Goal: Task Accomplishment & Management: Complete application form

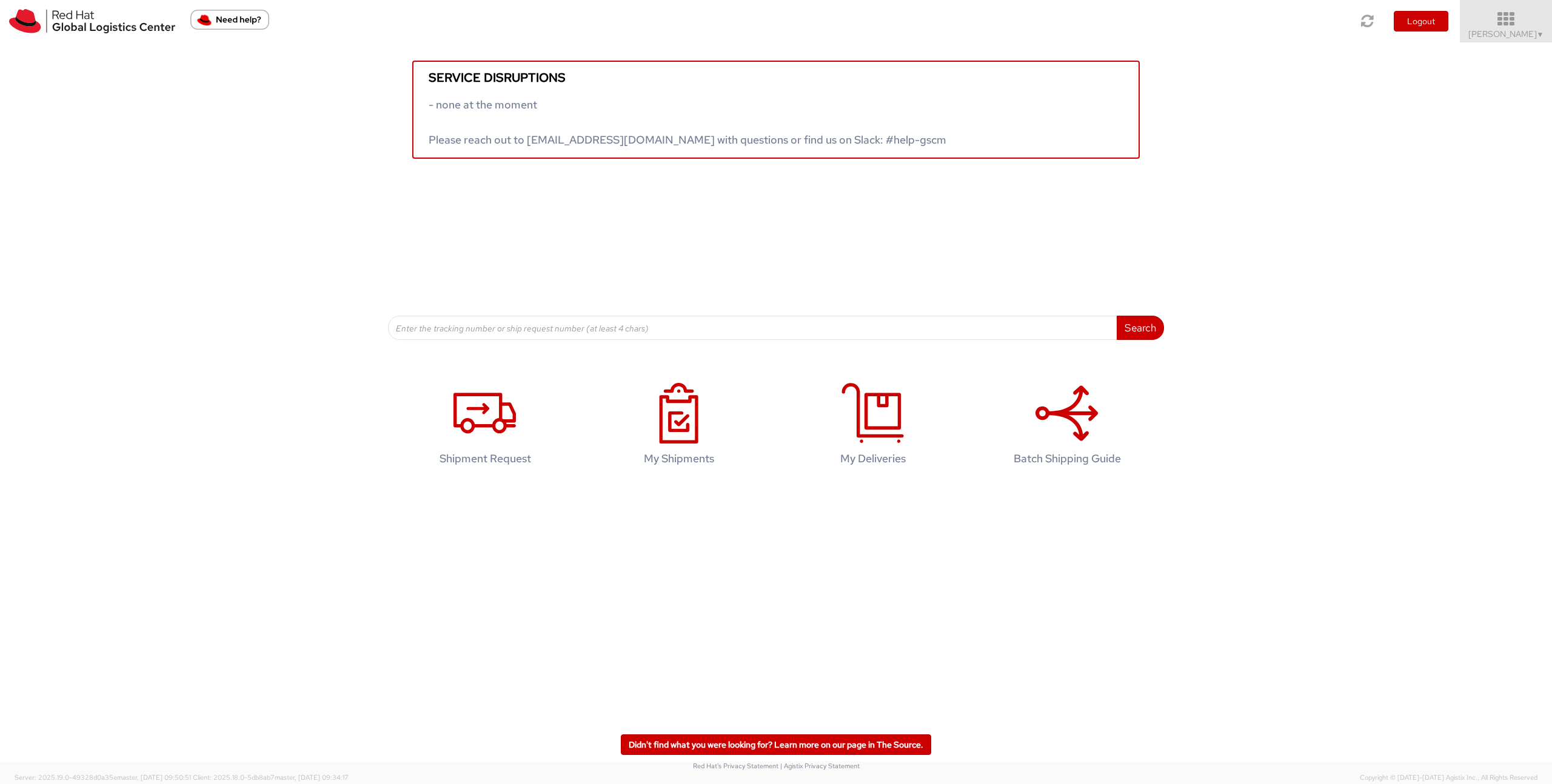
click at [1537, 36] on span "▼" at bounding box center [1540, 34] width 8 height 9
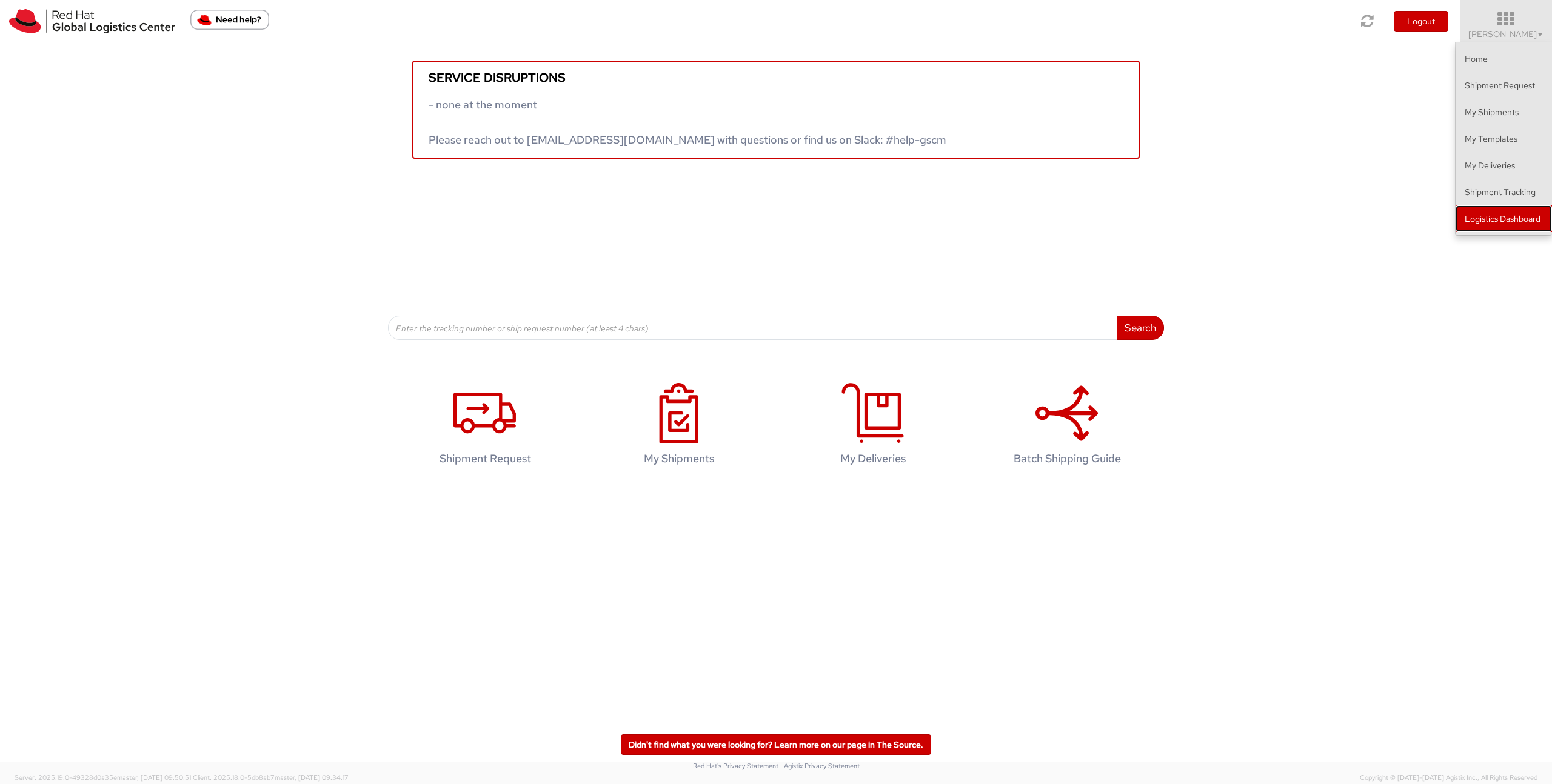
click at [1513, 218] on link "Logistics Dashboard" at bounding box center [1503, 218] width 97 height 27
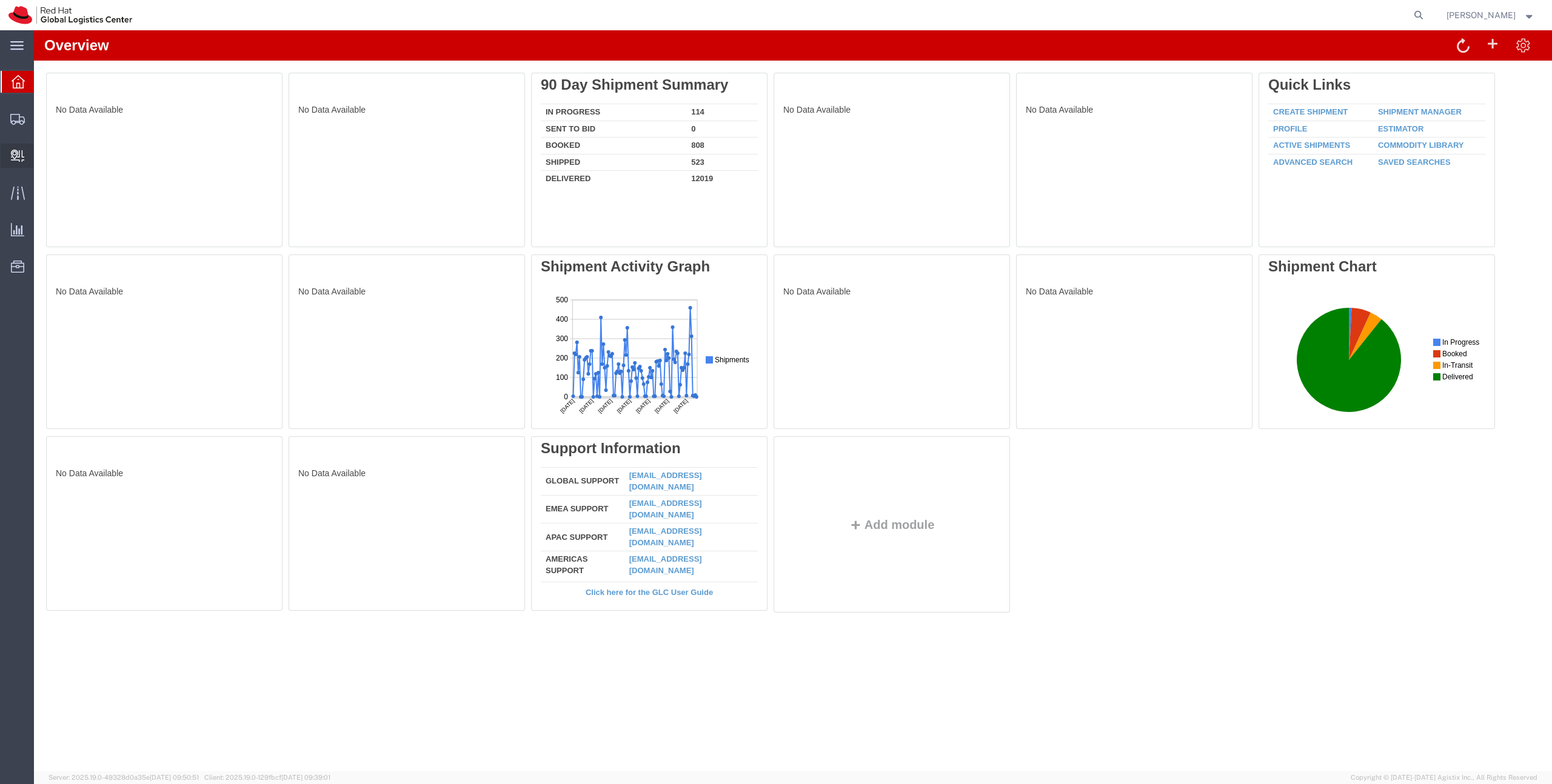
click at [0, 0] on span "Create Delivery" at bounding box center [0, 0] width 0 height 0
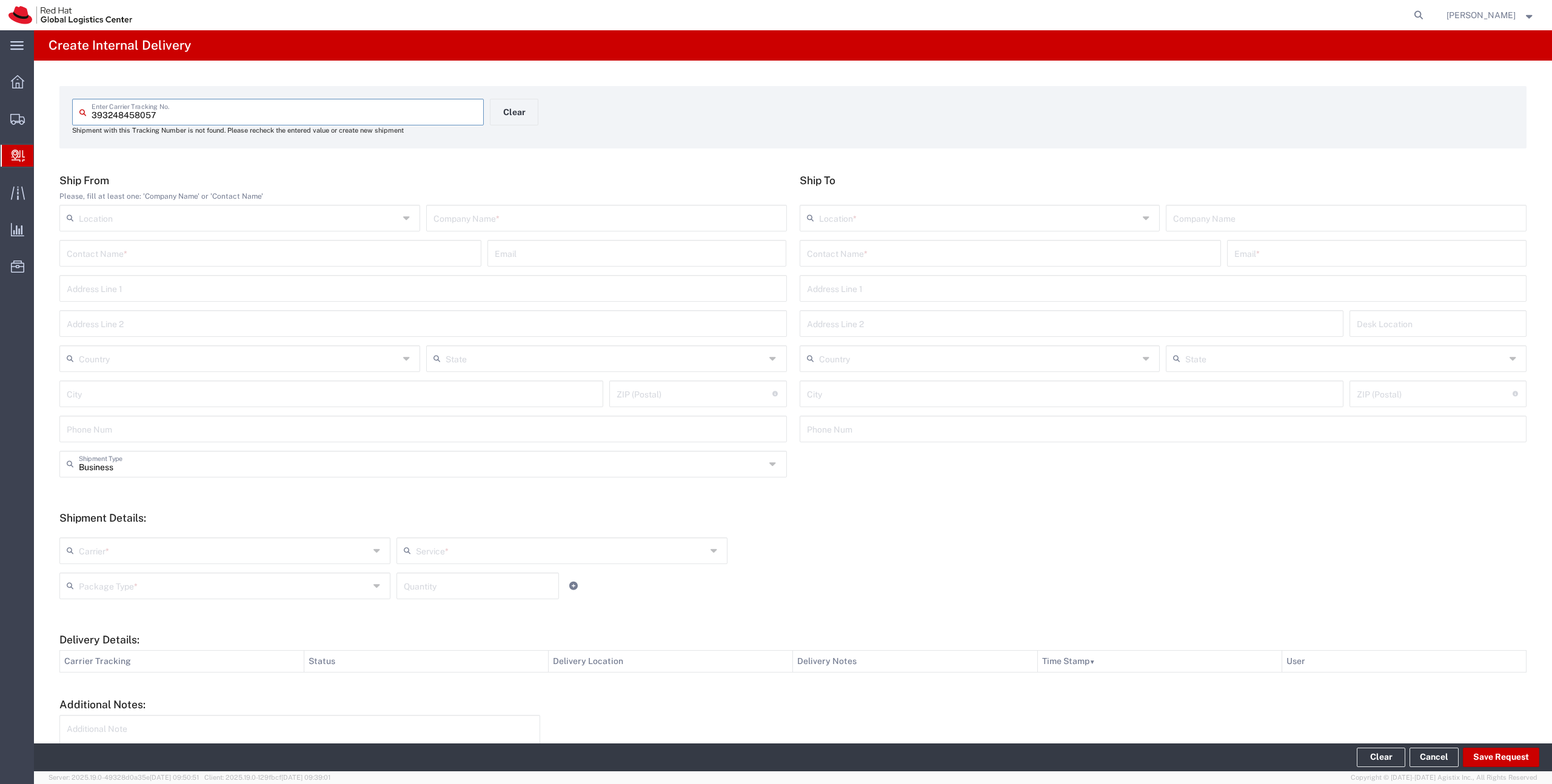
click at [110, 115] on input "393248458057" at bounding box center [284, 111] width 385 height 21
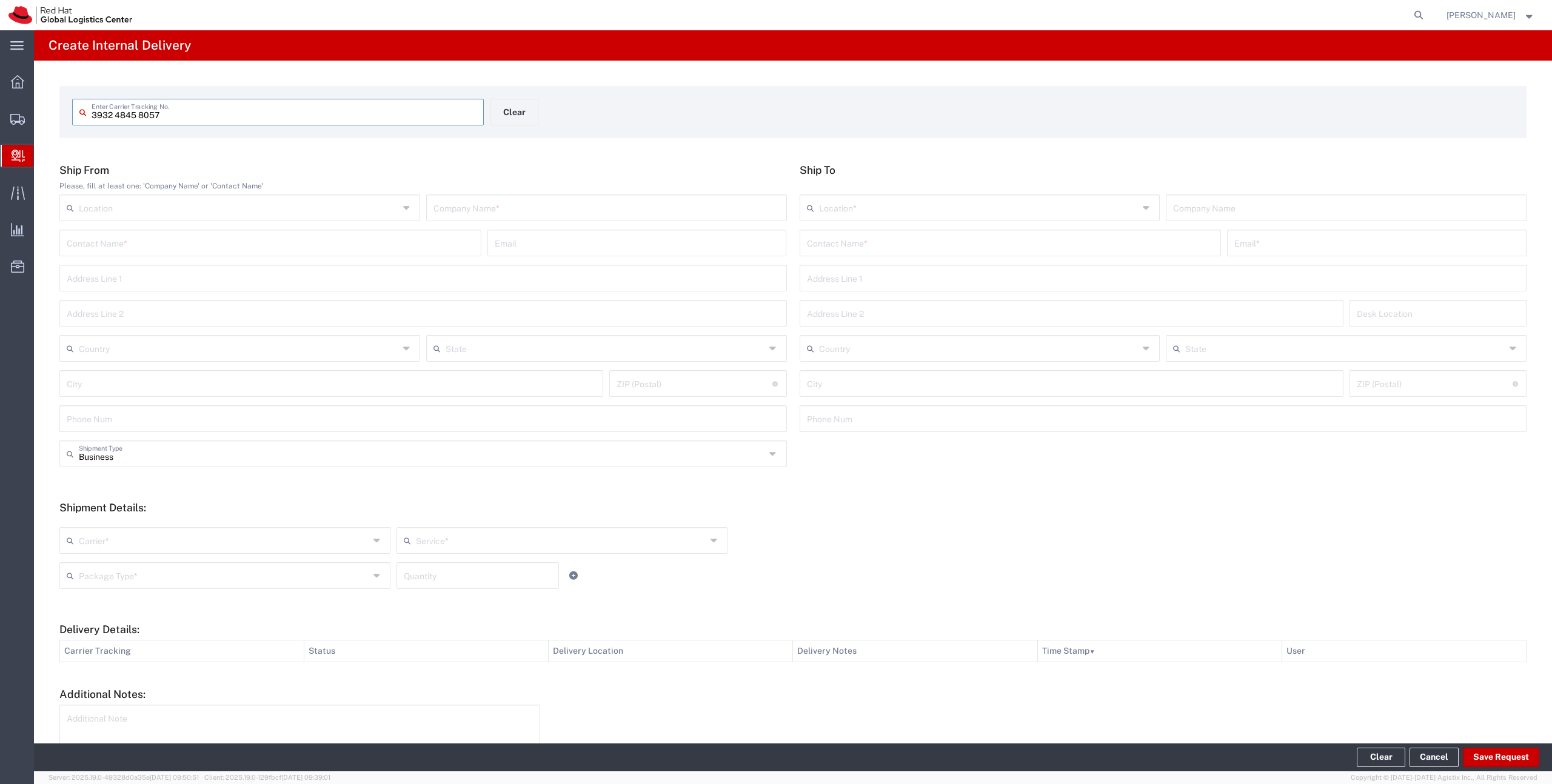
type input "3932 4845 8057"
type input "393248457966"
click at [870, 244] on input "text" at bounding box center [1011, 242] width 407 height 21
type input "lauren hull"
type input "Red Hat"
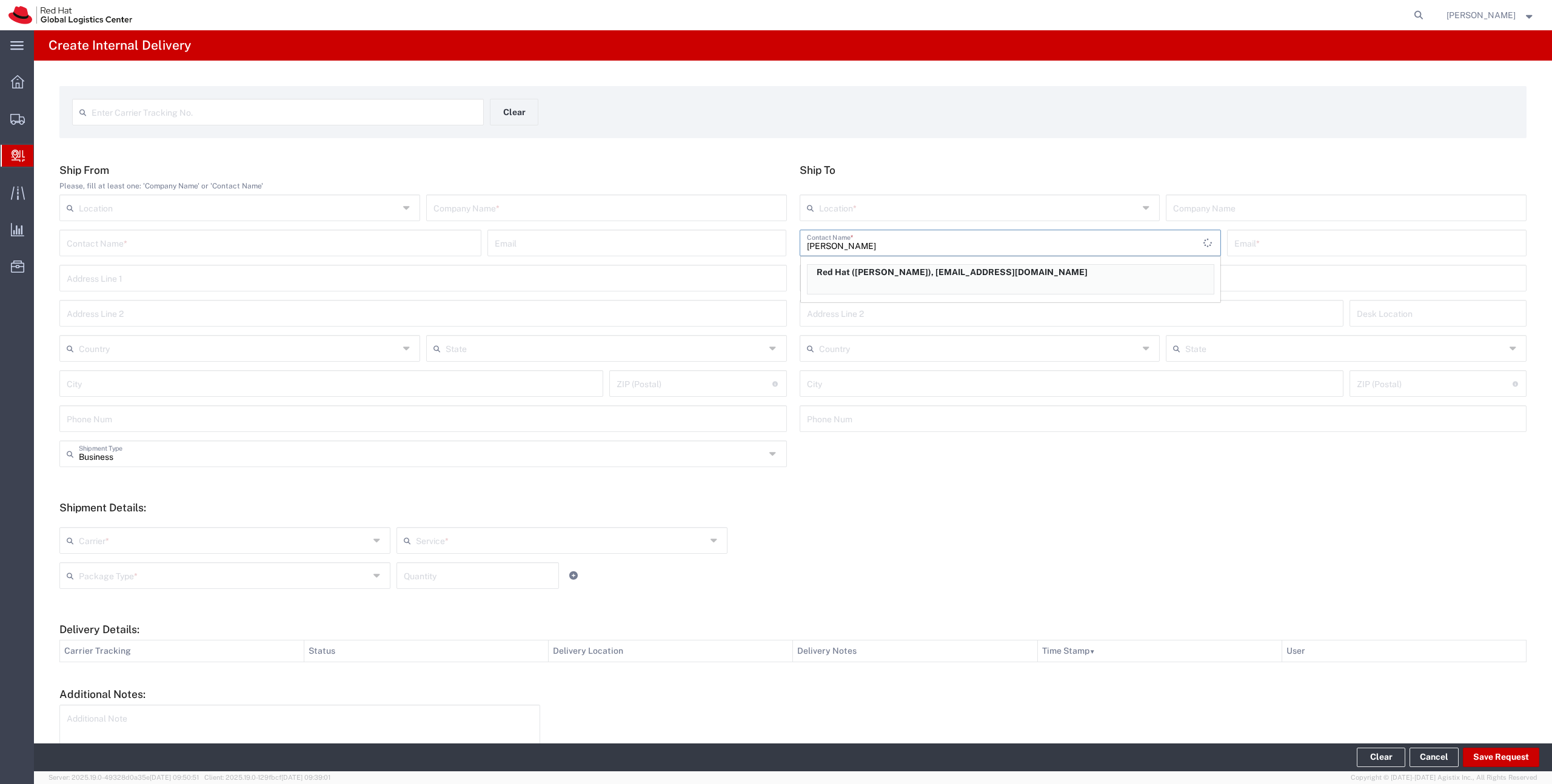
type input "Lauren Hull"
type input "lhull@redhat.com"
type input "Lauren Hull"
click at [909, 275] on p "Red Hat (Lauren Hull), lhull@redhat.com" at bounding box center [1010, 273] width 406 height 15
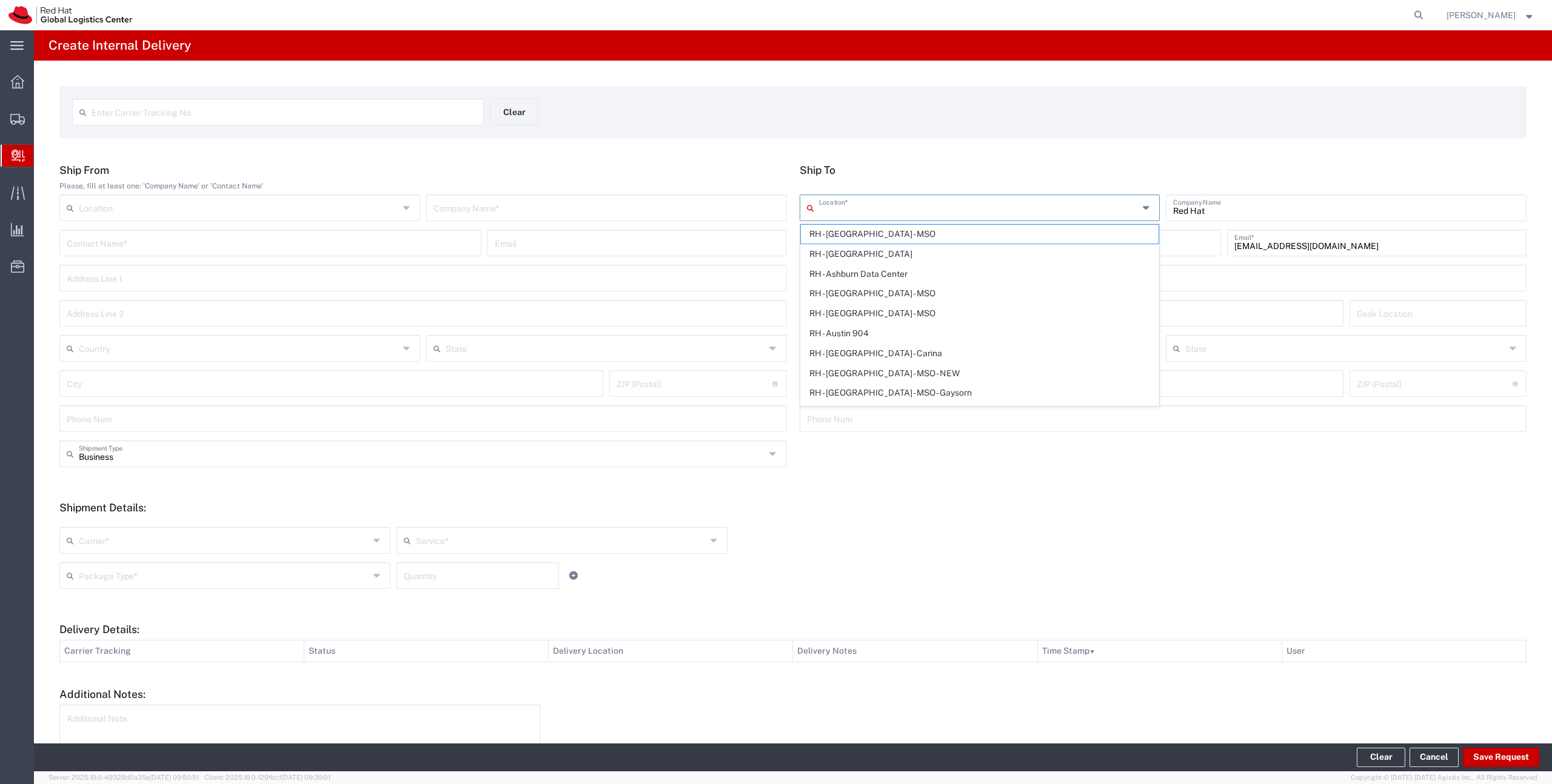
click at [861, 211] on input "text" at bounding box center [979, 207] width 320 height 21
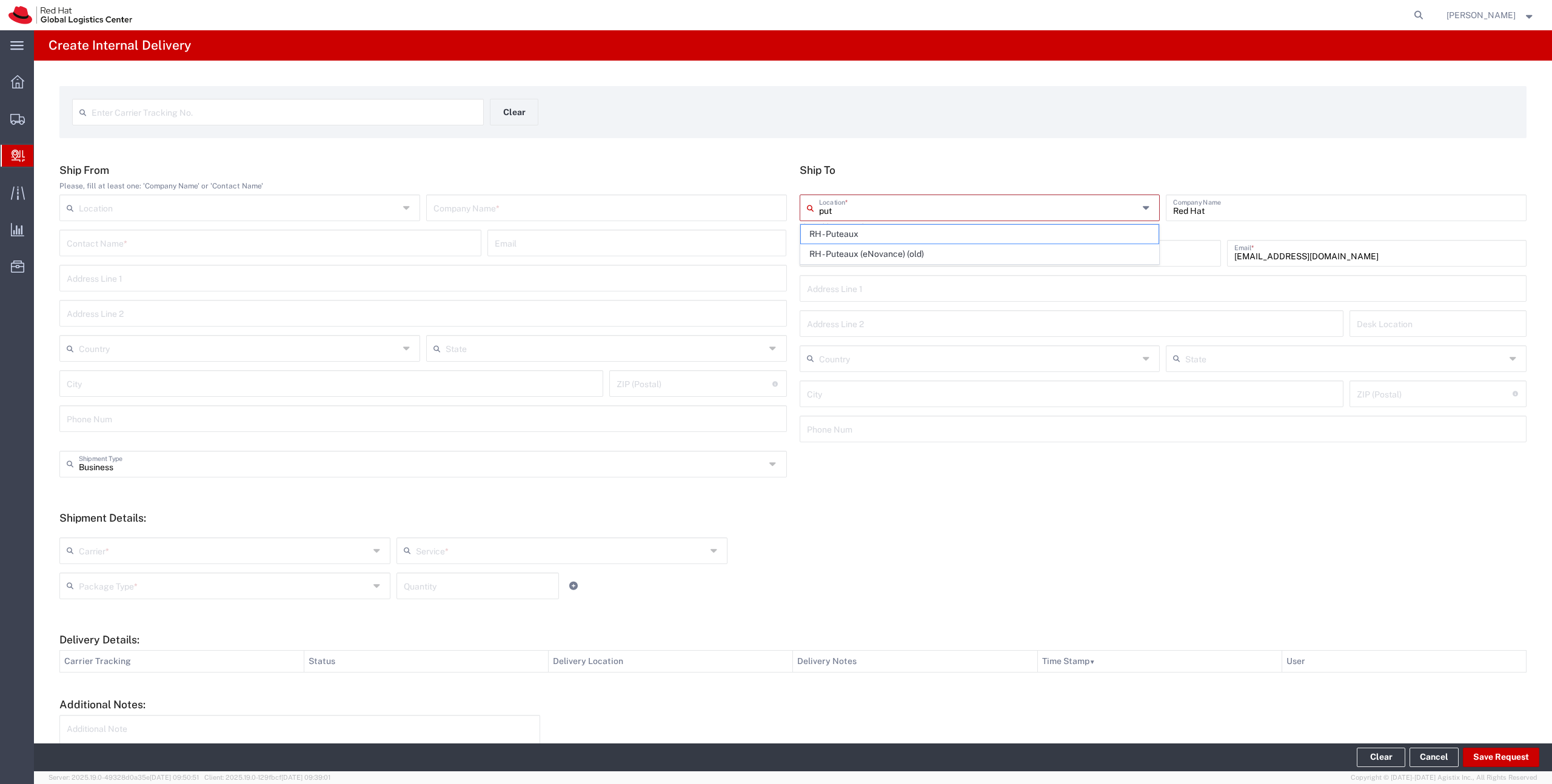
type input "RH - Puteaux"
type input "Red Hat France SARL"
type input "Immeuble Defense Plaza, 8th Floor"
type input "23-25 rue Delarivière Lefoullon"
type input "France"
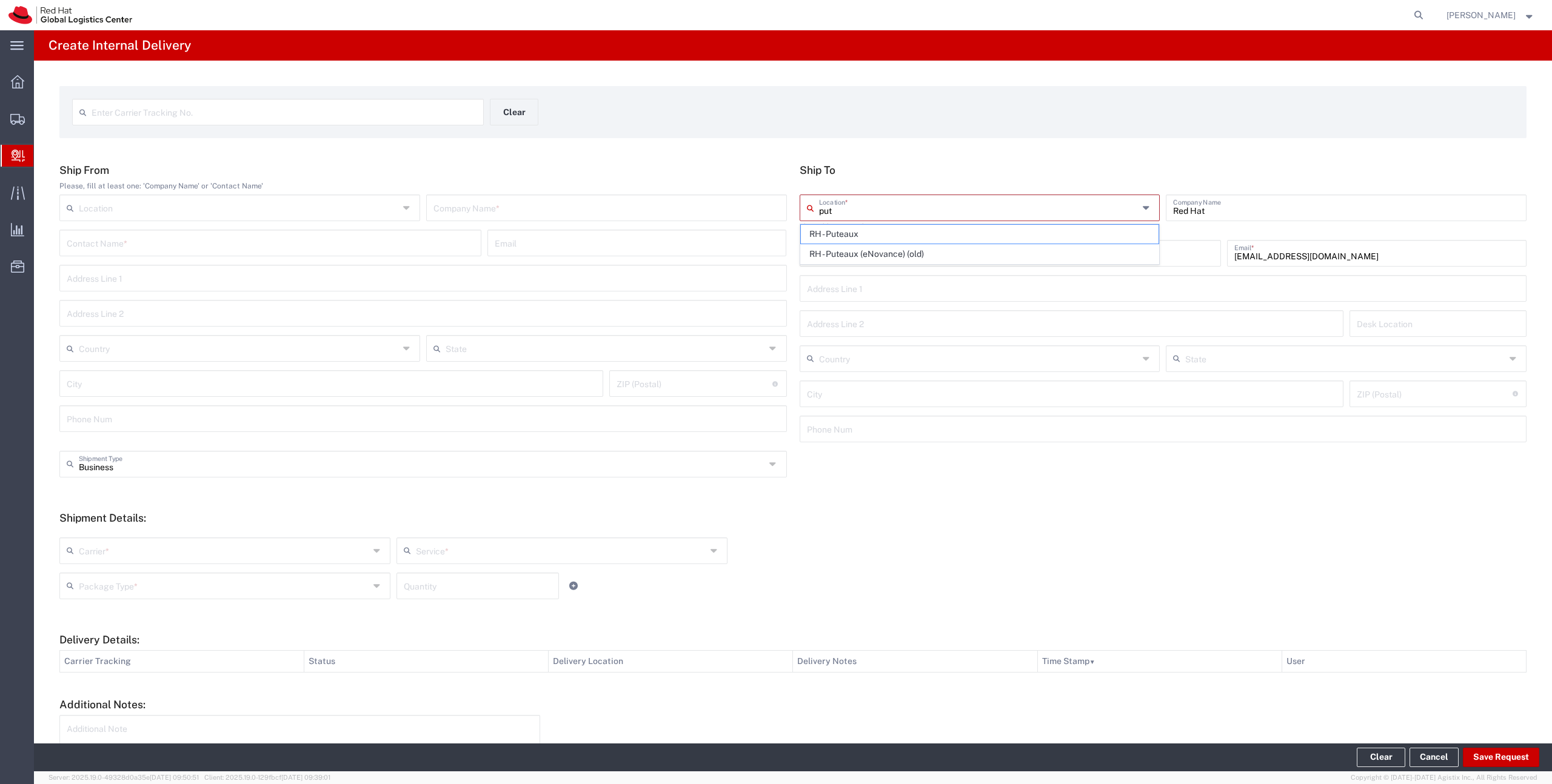
type input "PUTEAUX"
type input "92800"
type input "+3314191232"
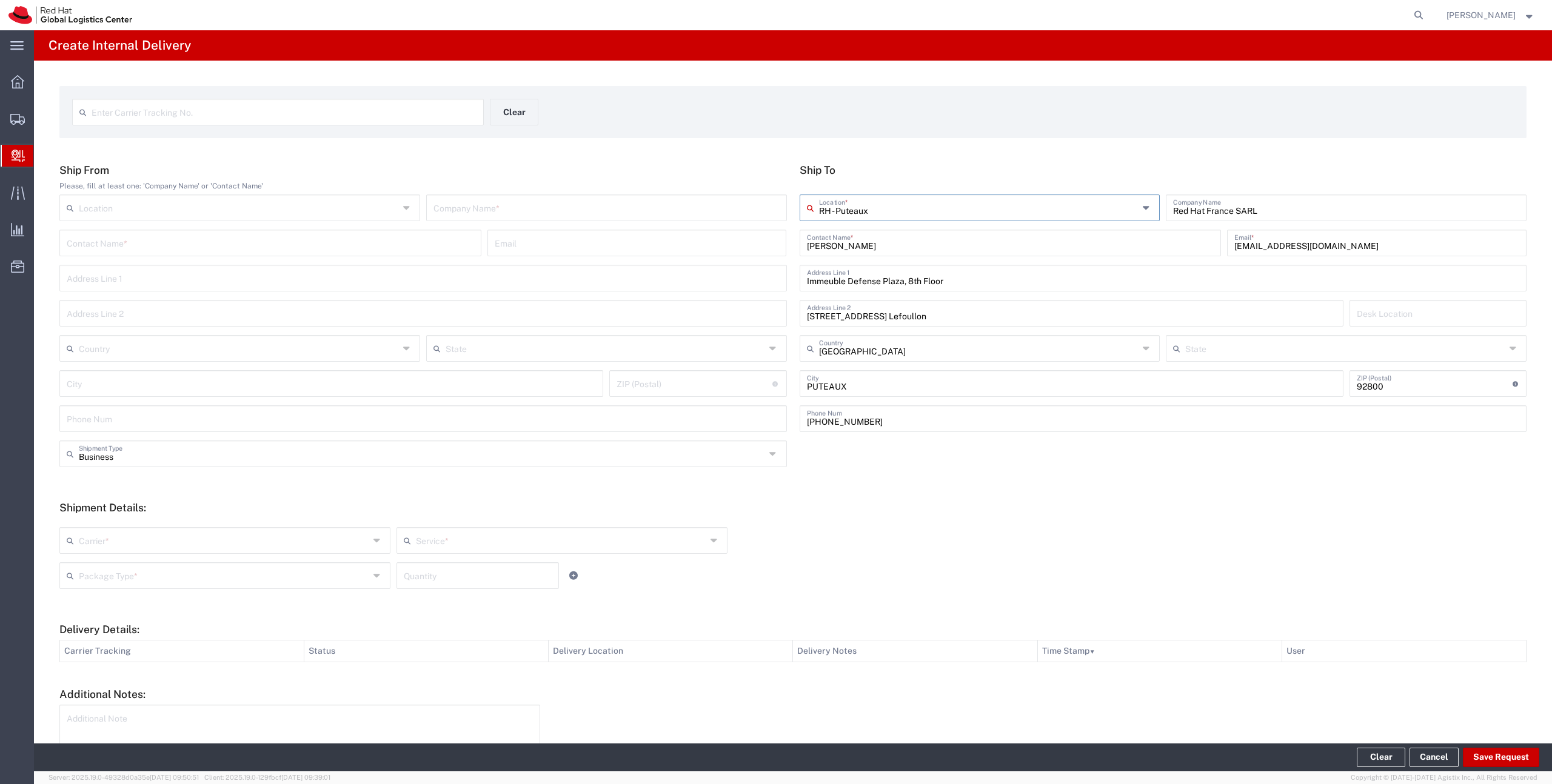
type input "RH - Puteaux"
click at [545, 209] on input "text" at bounding box center [606, 207] width 346 height 21
type input "Base Logistics"
click at [264, 533] on input "text" at bounding box center [224, 539] width 291 height 21
click at [207, 586] on span "FedEx Express" at bounding box center [225, 587] width 328 height 19
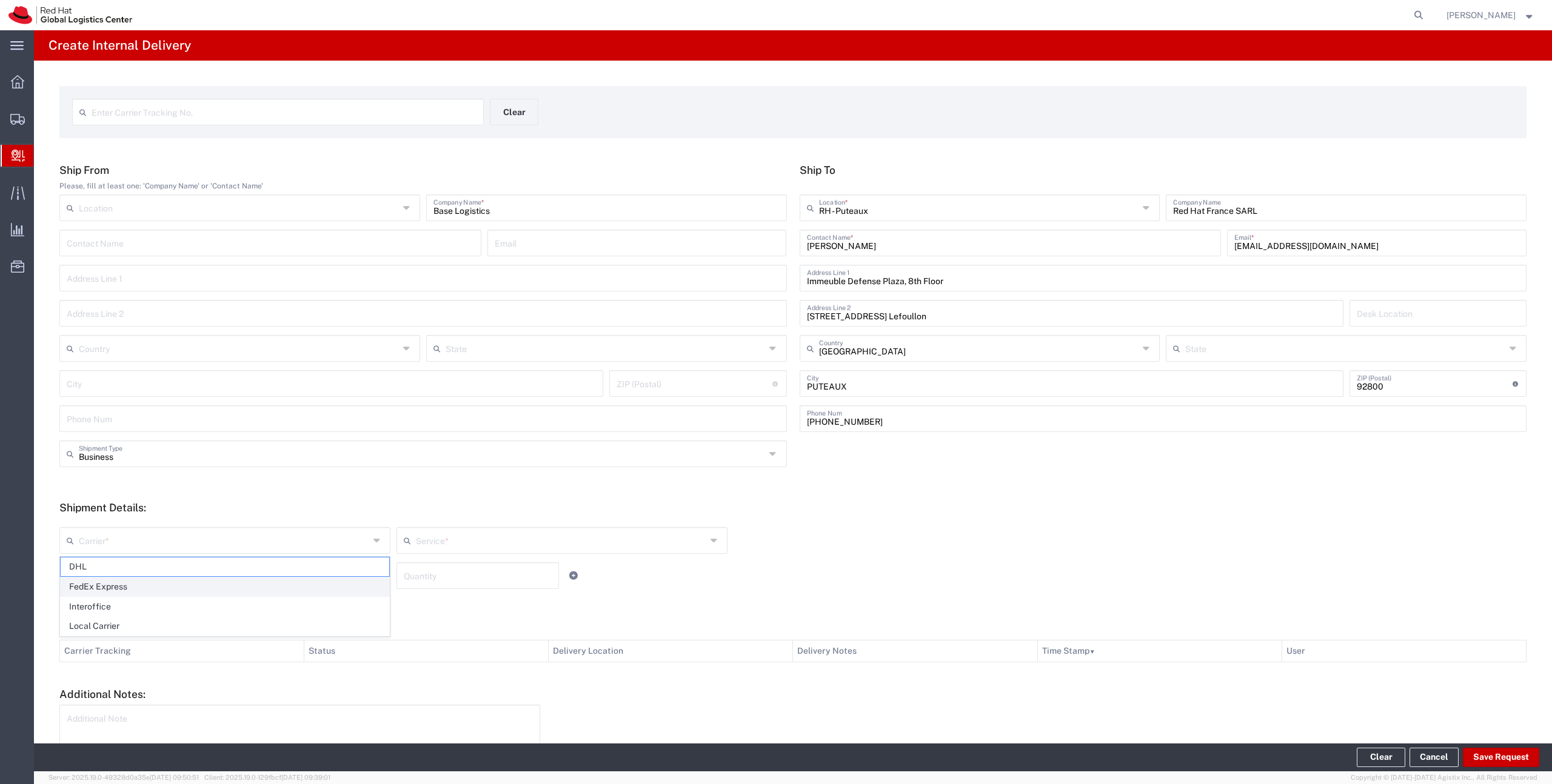
type input "FedEx Express"
click at [459, 545] on input "text" at bounding box center [561, 539] width 291 height 21
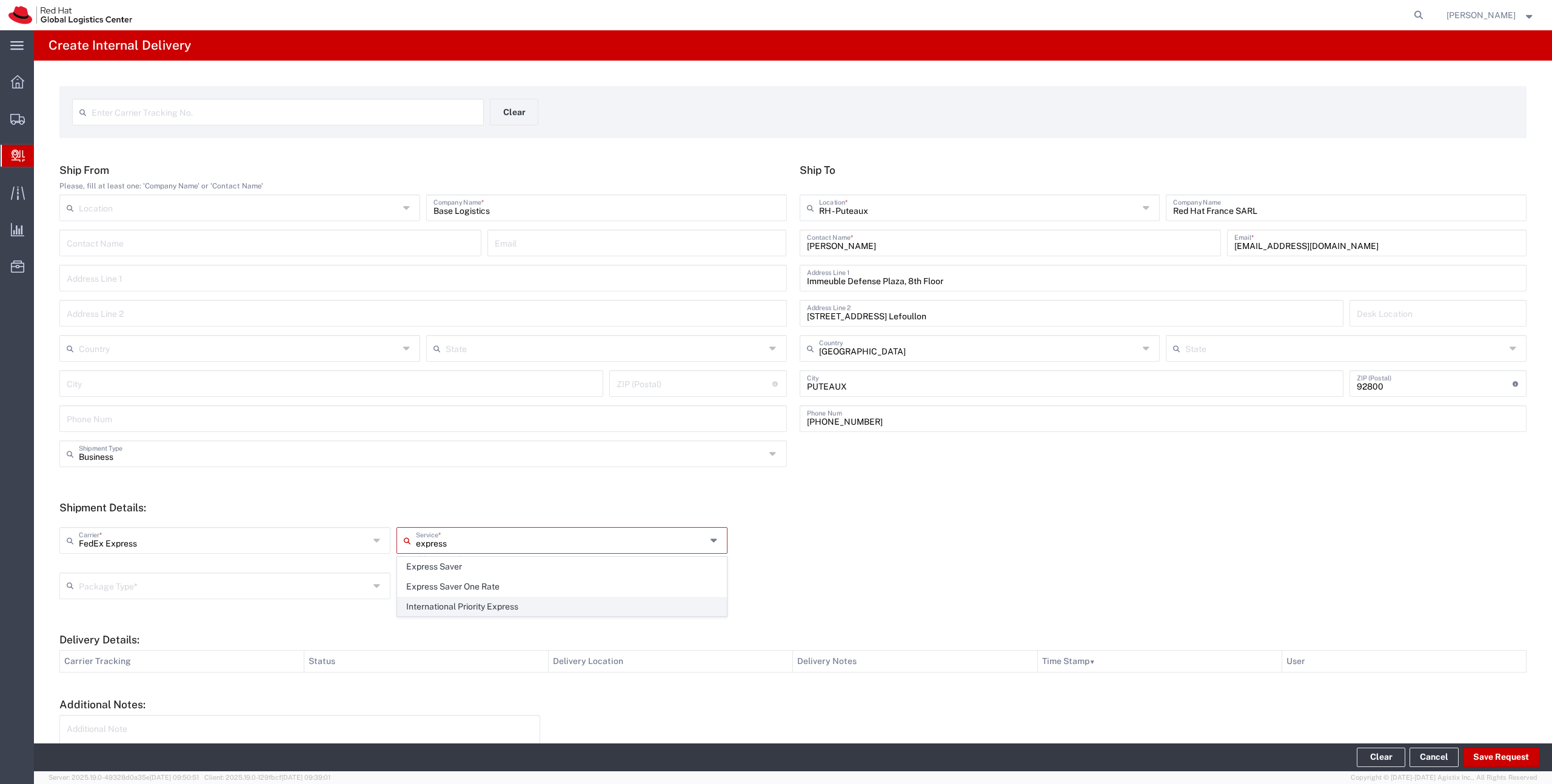
click at [447, 605] on span "International Priority Express" at bounding box center [562, 607] width 328 height 19
type input "International Priority Express"
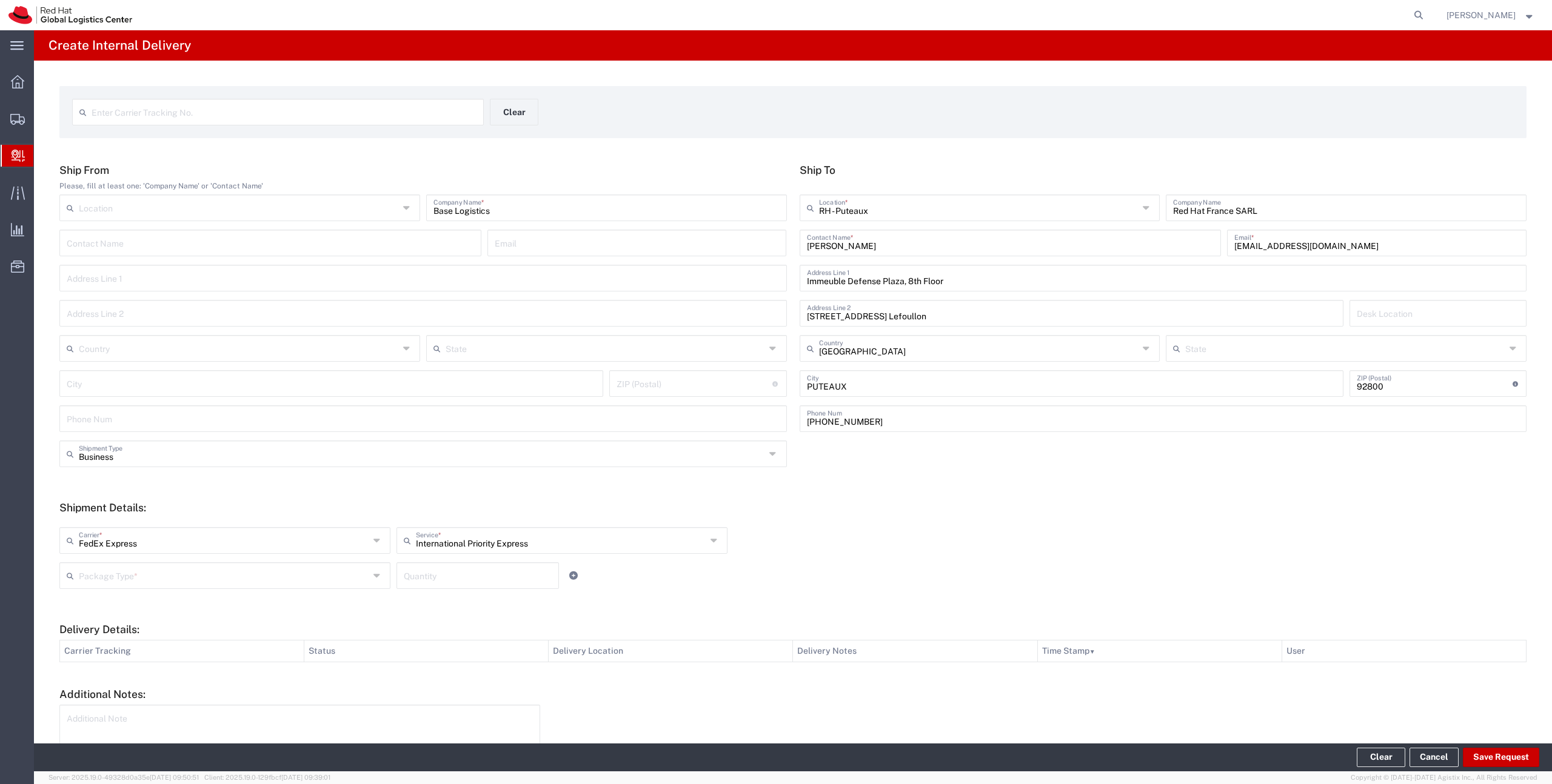
click at [272, 583] on input "text" at bounding box center [224, 575] width 291 height 21
click at [231, 676] on span "Your Packaging" at bounding box center [225, 681] width 328 height 19
type input "Your Packaging"
click at [432, 585] on input "number" at bounding box center [477, 575] width 148 height 21
type input "2"
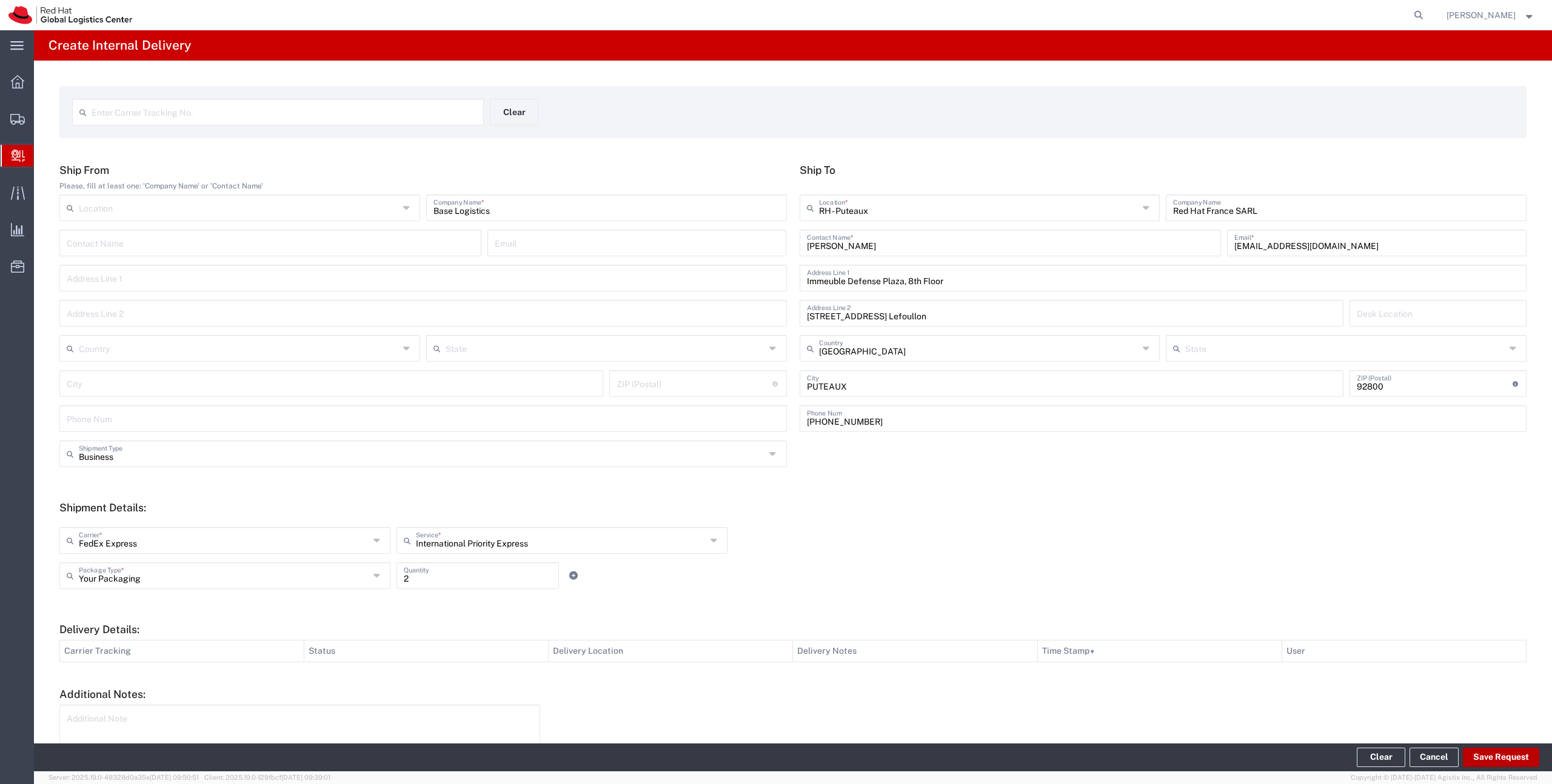
click at [1523, 751] on button "Save Request" at bounding box center [1501, 757] width 76 height 20
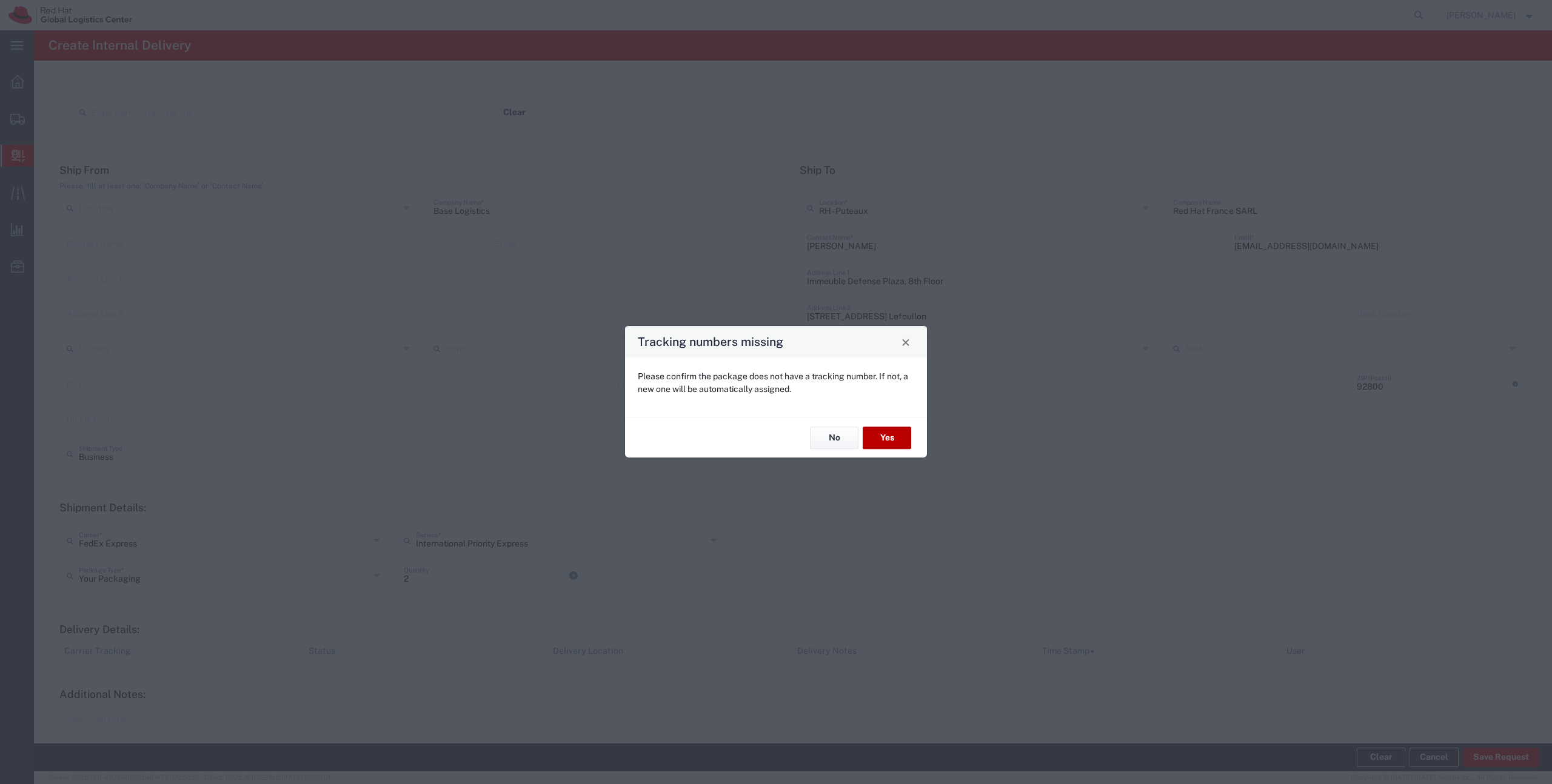
click at [886, 439] on button "Yes" at bounding box center [887, 438] width 49 height 22
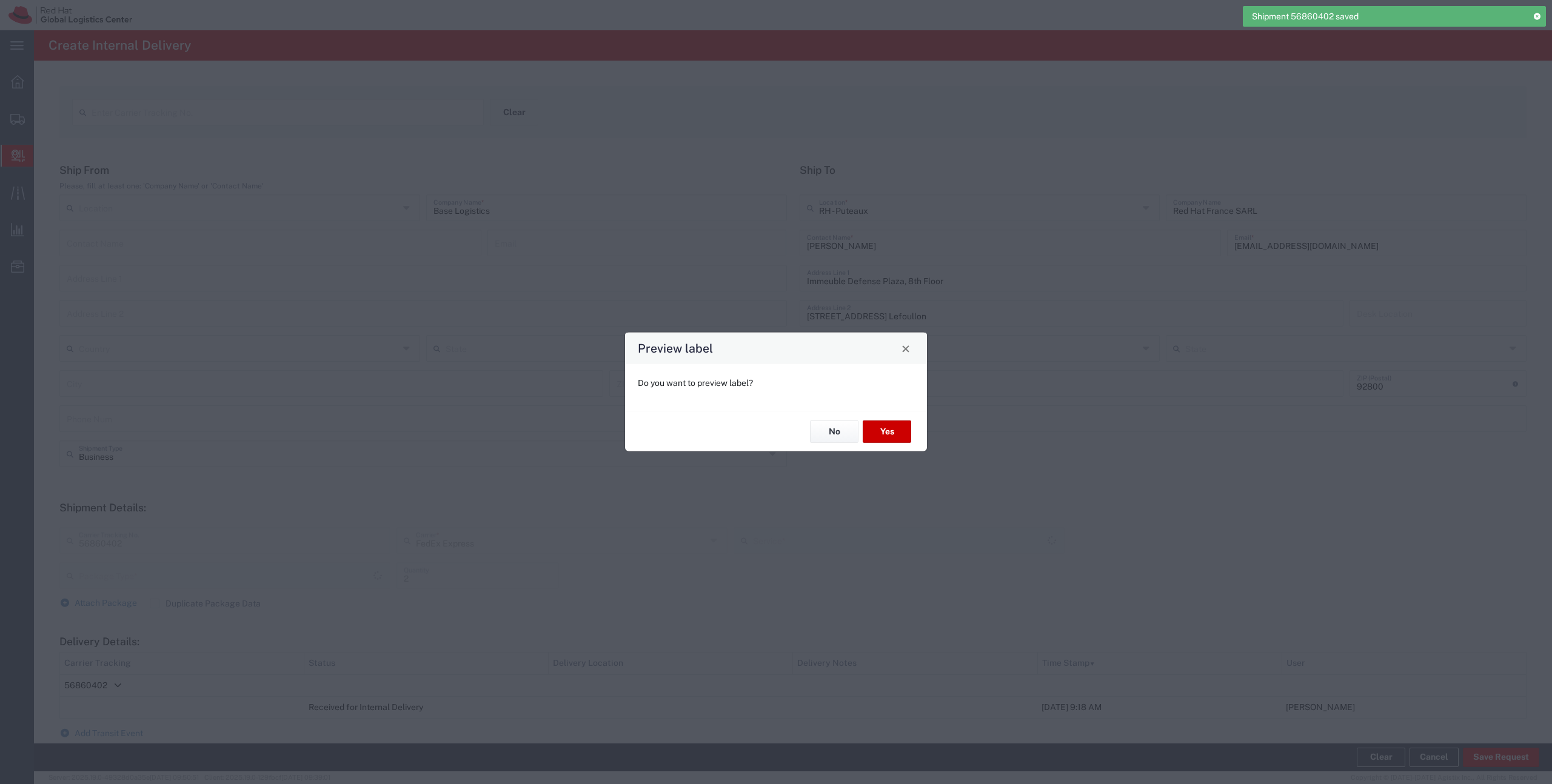
type input "Your Packaging"
type input "International Priority Express"
click at [845, 442] on button "No" at bounding box center [834, 432] width 49 height 22
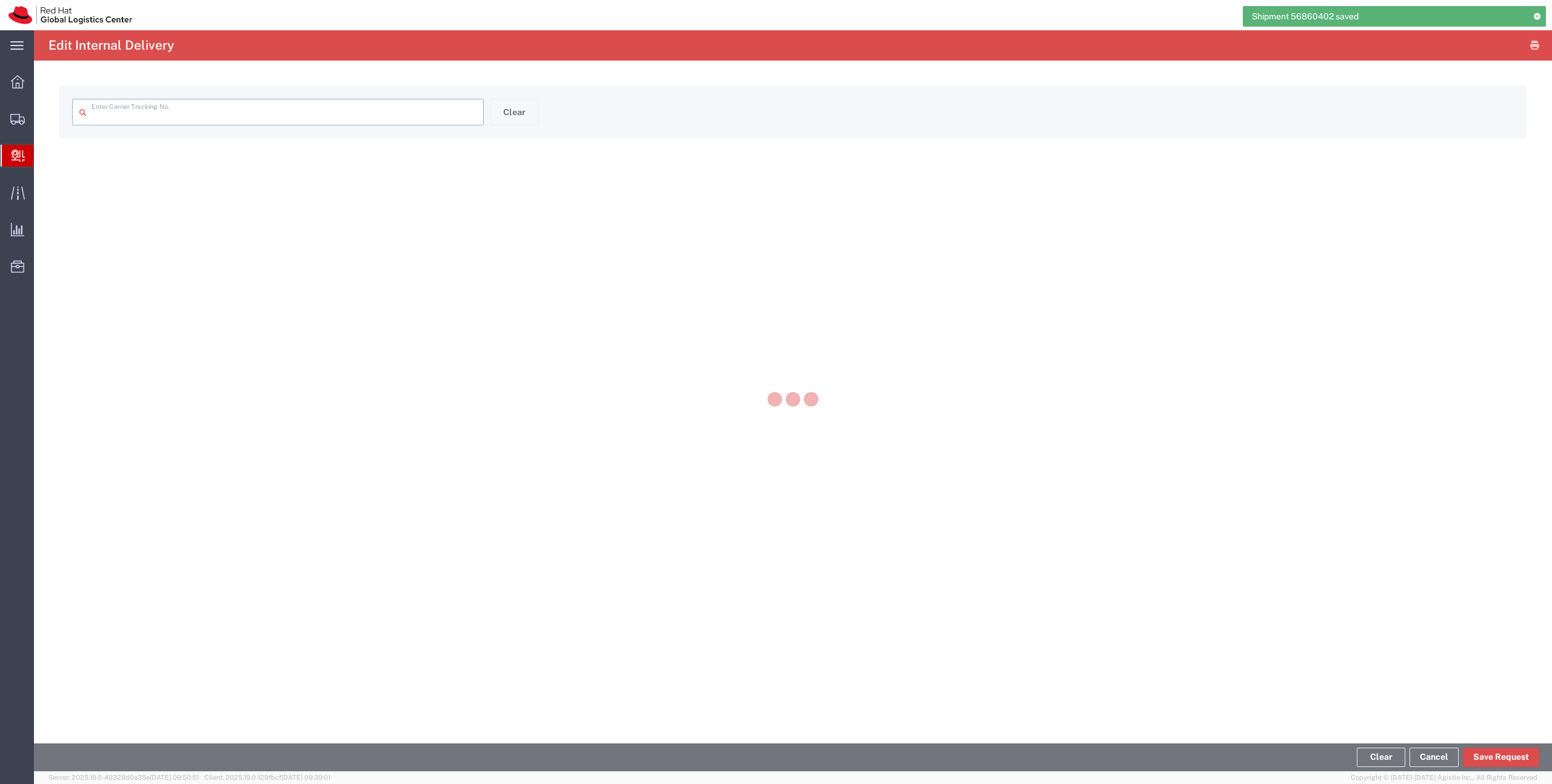
type input "56860402"
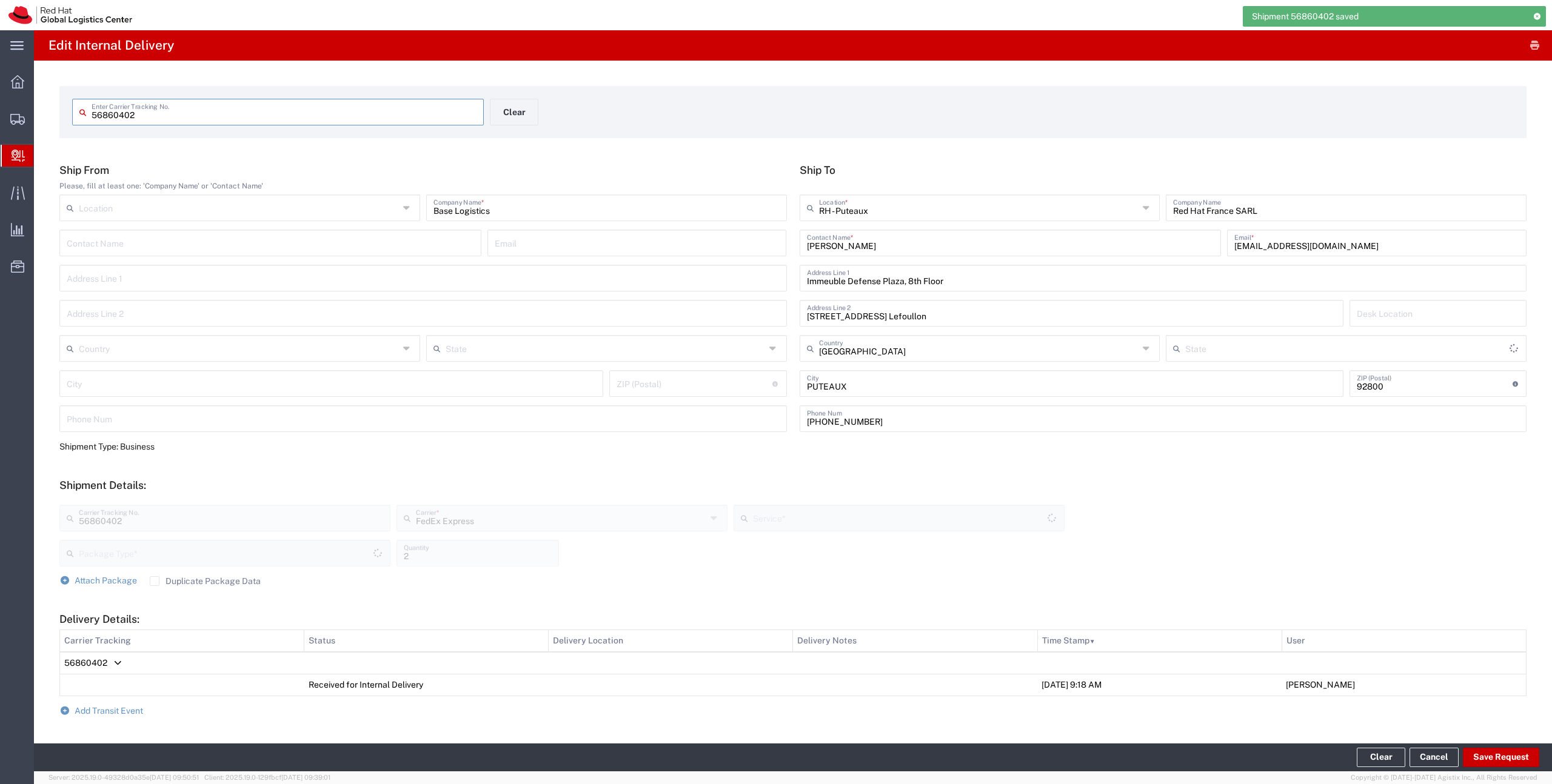
type input "Your Packaging"
type input "International Priority Express"
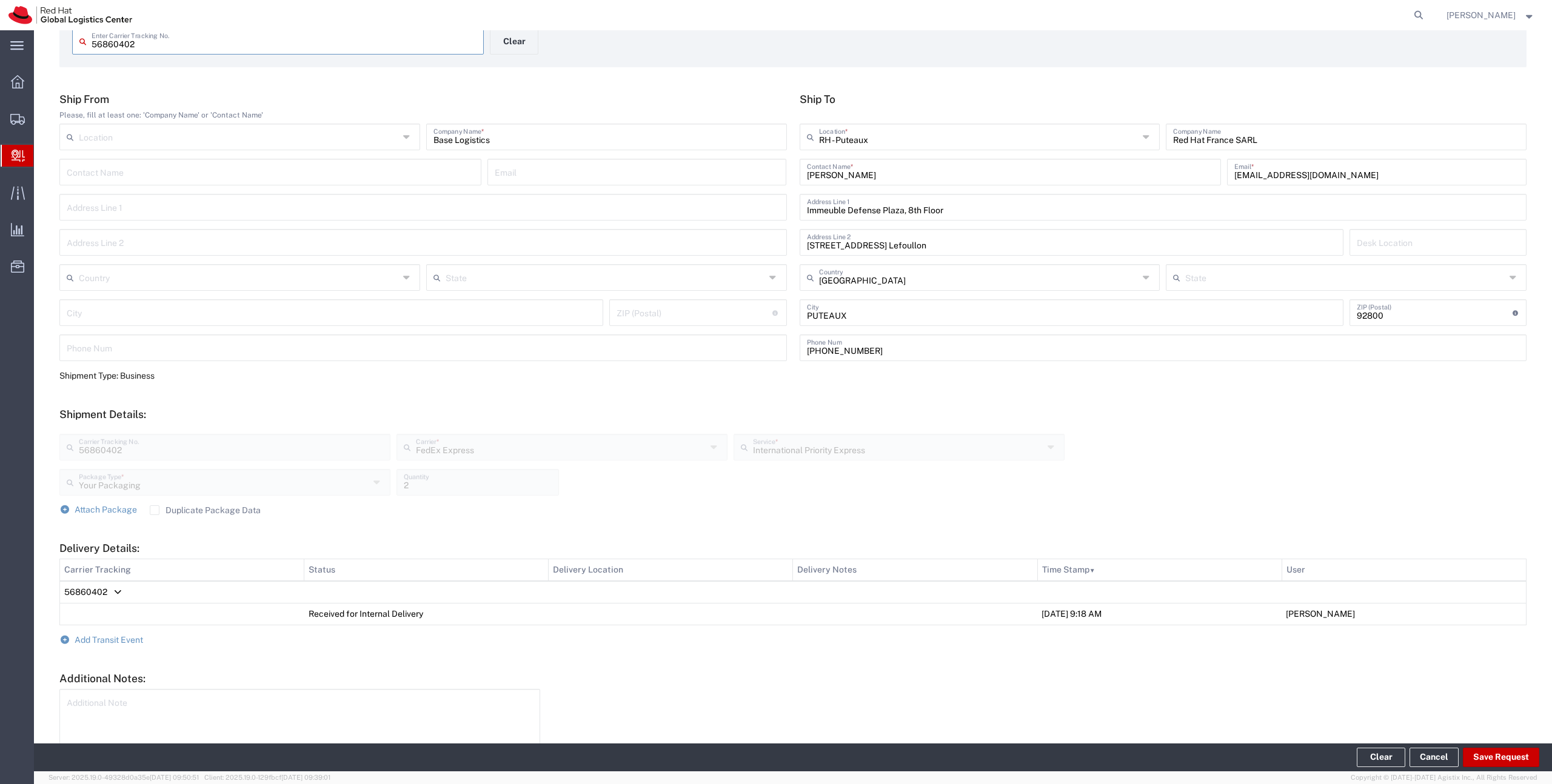
scroll to position [139, 0]
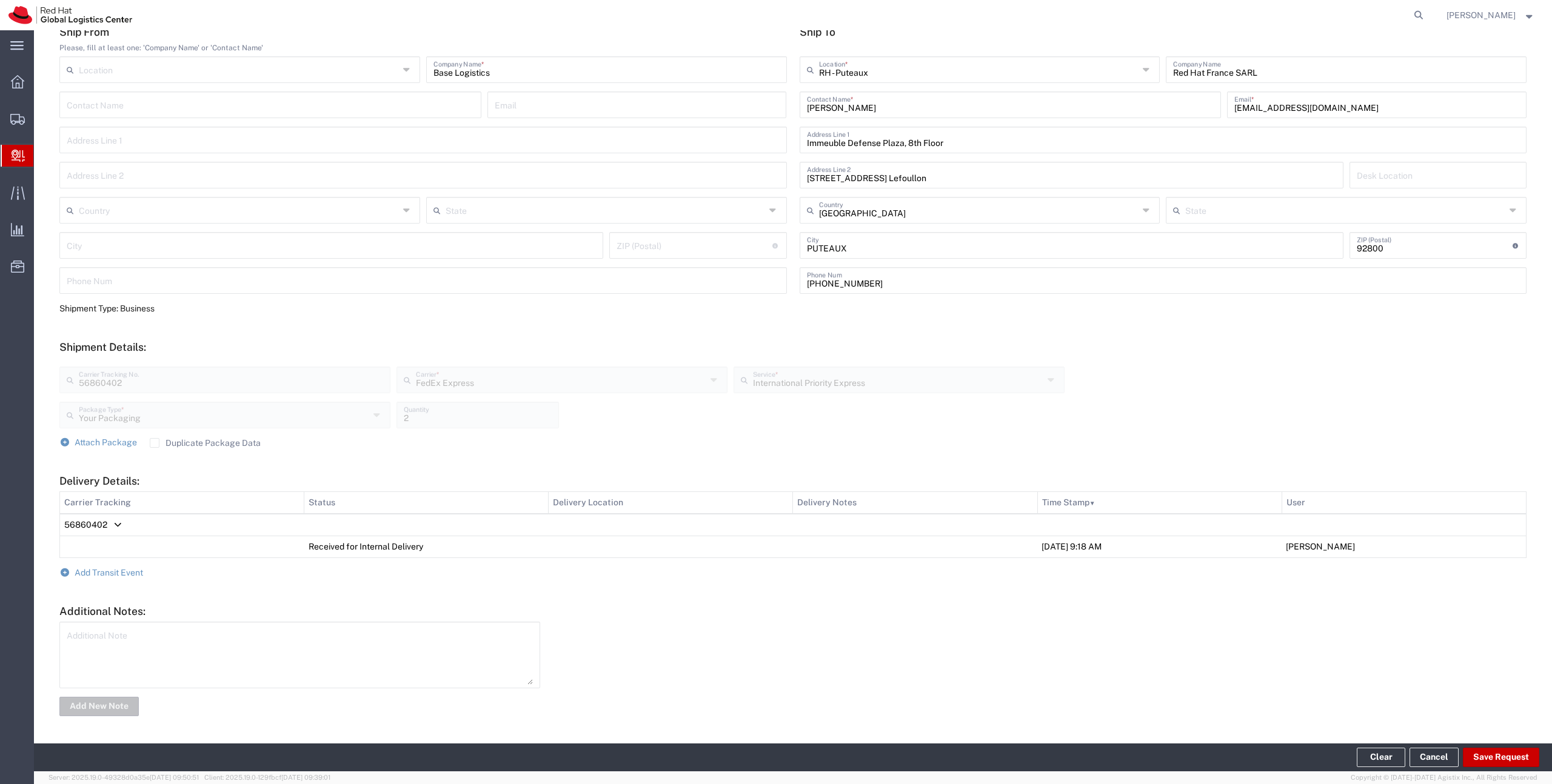
click at [97, 579] on form "Ship From Please, fill at least one: 'Company Name' or 'Contact Name' Location …" at bounding box center [793, 372] width 1467 height 693
click at [96, 575] on span "Add Transit Event" at bounding box center [109, 572] width 68 height 9
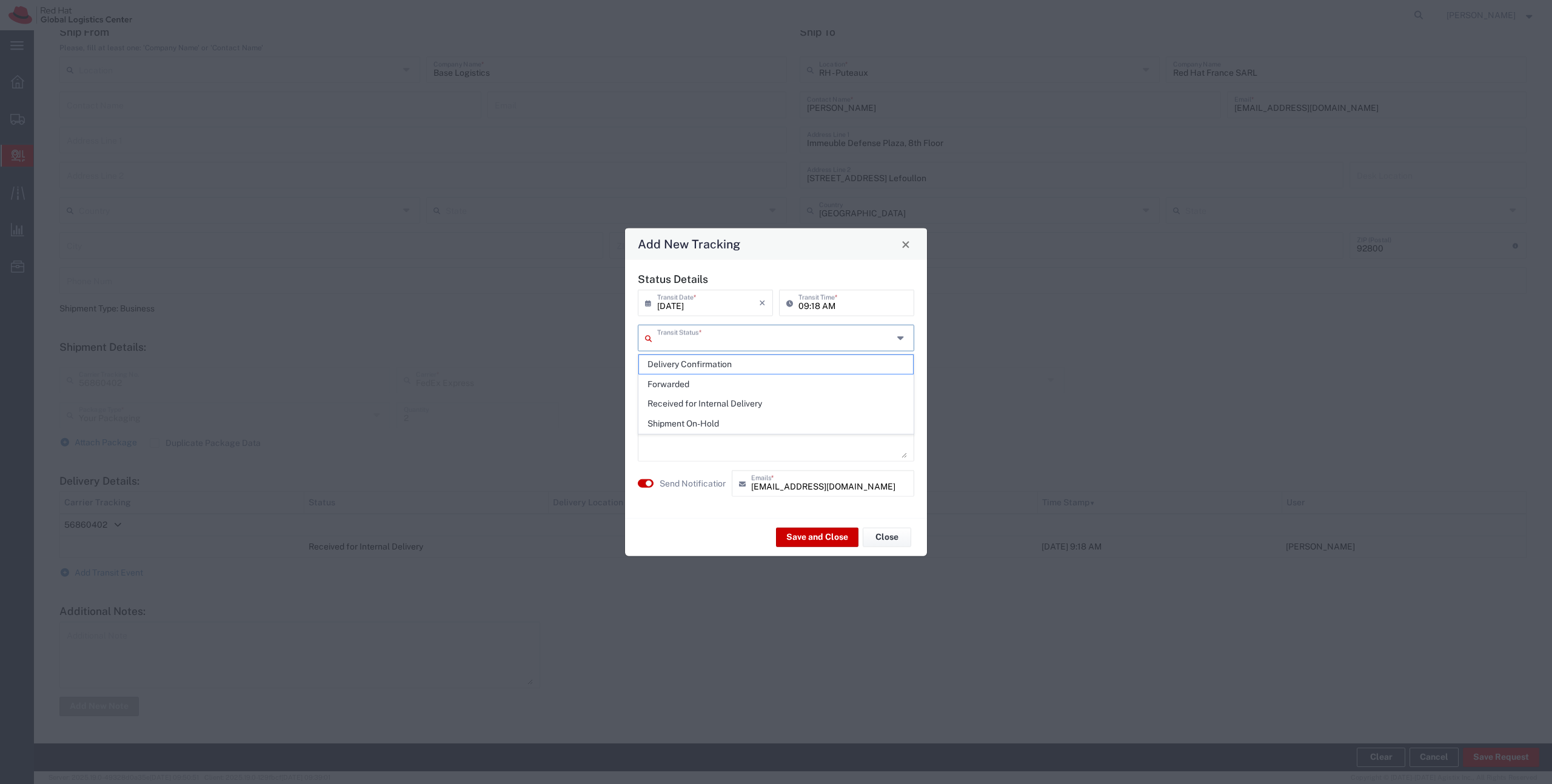
click at [717, 343] on input "text" at bounding box center [776, 337] width 236 height 21
click at [709, 361] on span "Delivery Confirmation" at bounding box center [776, 364] width 274 height 19
type input "Delivery Confirmation"
click at [701, 403] on textarea at bounding box center [776, 428] width 262 height 59
type textarea "parcels at the reception - contact Irene Tirozzi"
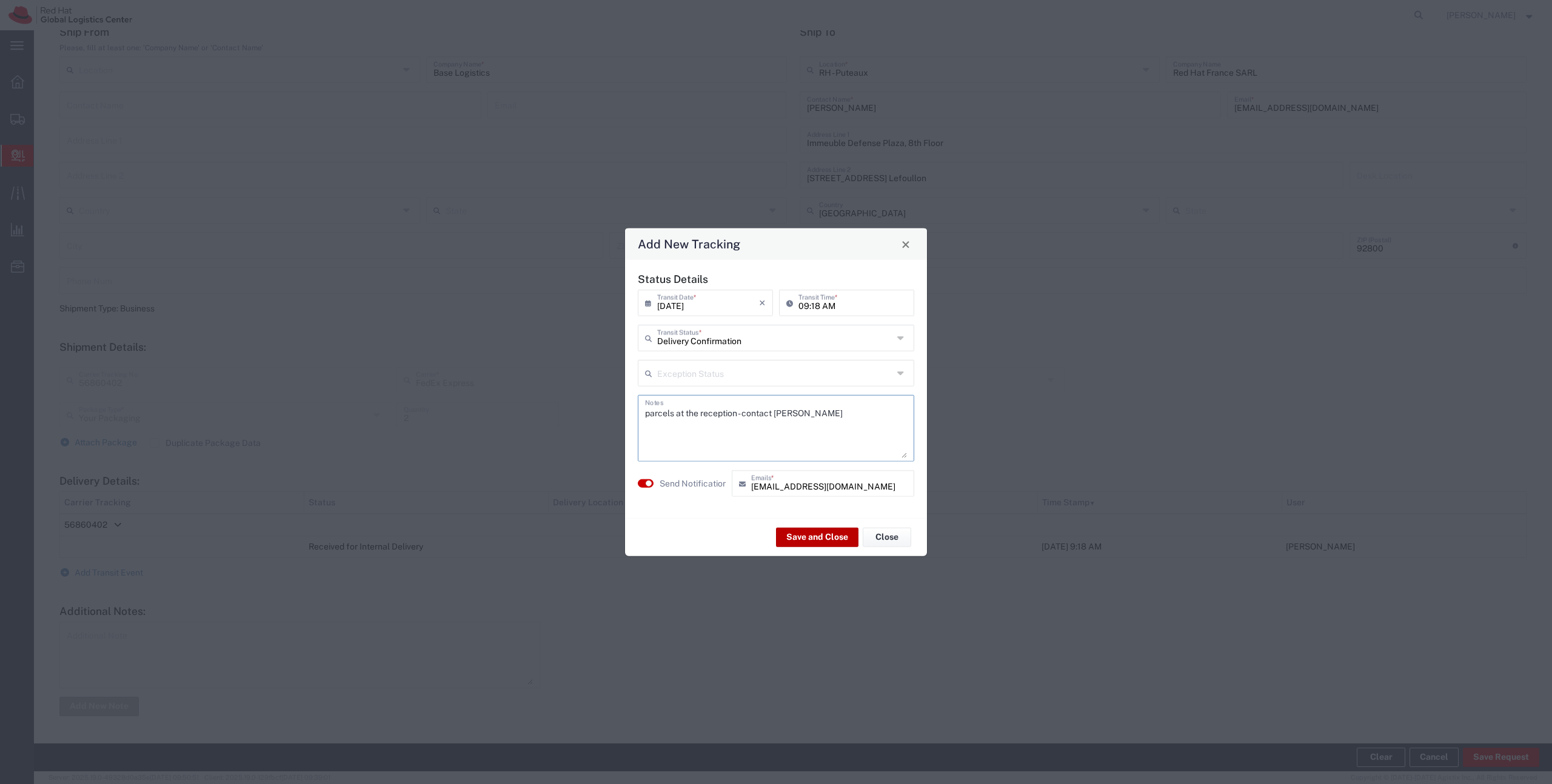
click at [806, 539] on button "Save and Close" at bounding box center [817, 537] width 82 height 20
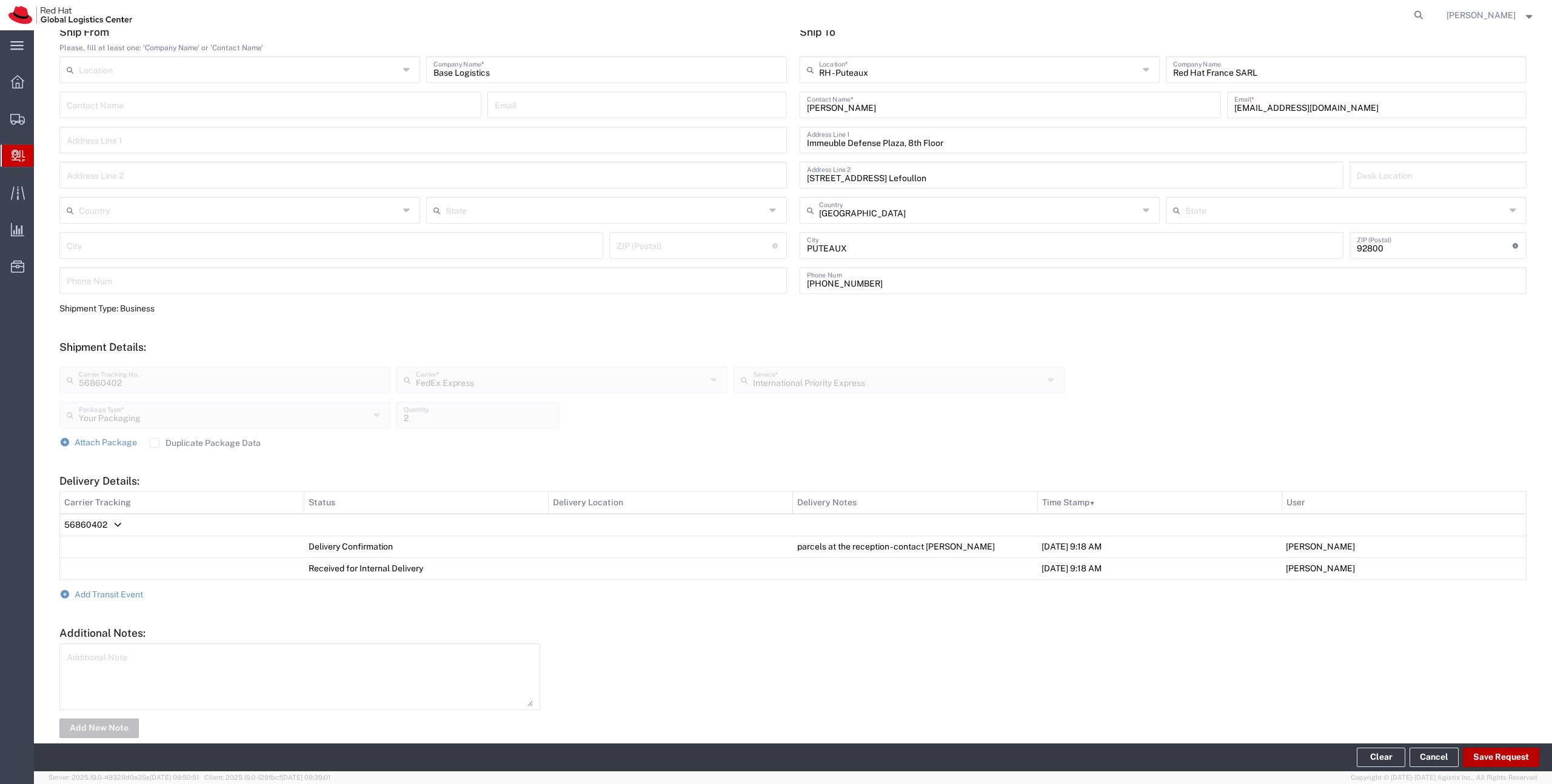
click at [1494, 753] on button "Save Request" at bounding box center [1501, 757] width 76 height 20
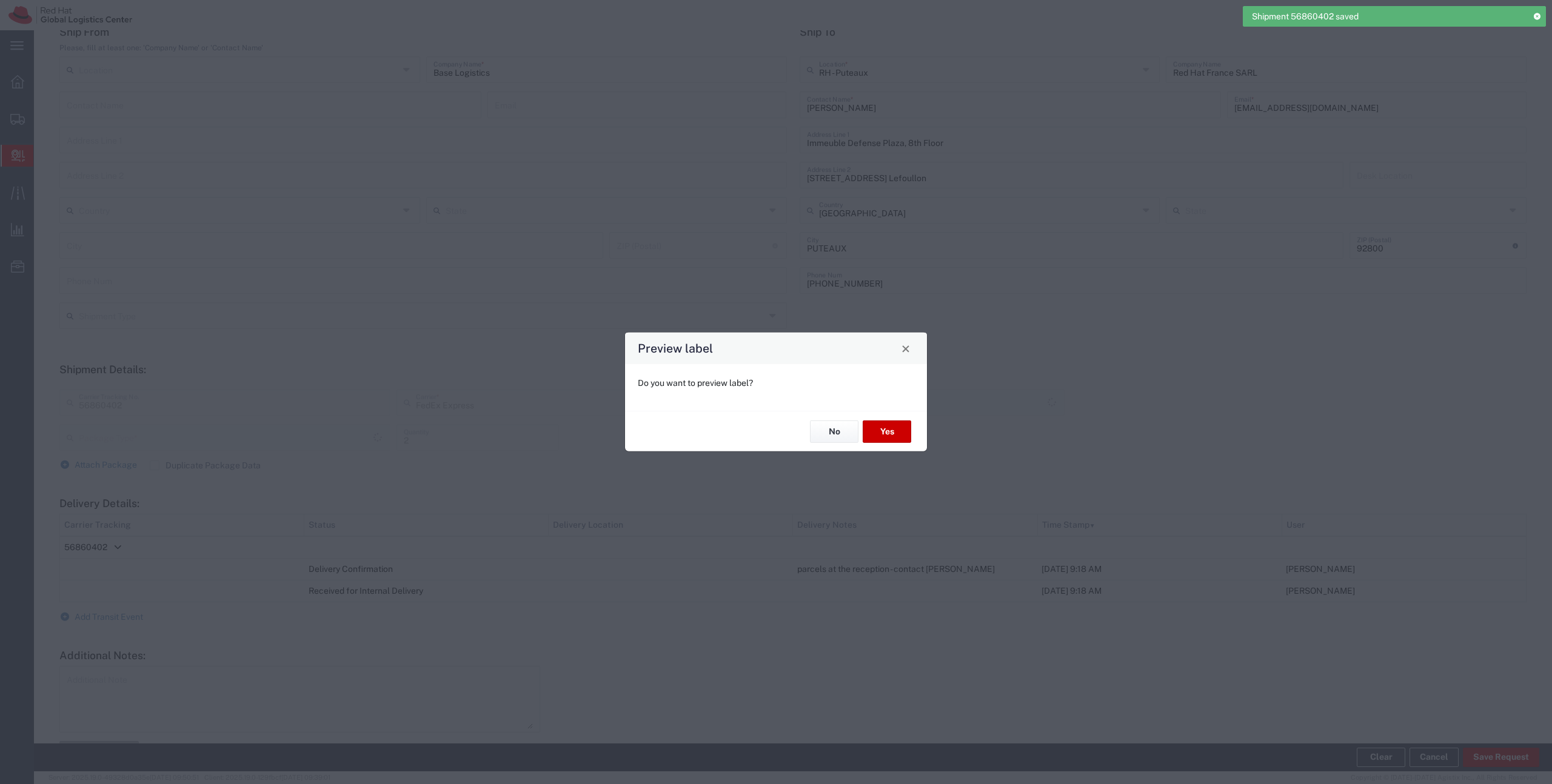
type input "Your Packaging"
type input "International Priority Express"
drag, startPoint x: 881, startPoint y: 430, endPoint x: 816, endPoint y: 436, distance: 65.3
click at [816, 436] on div "No Yes" at bounding box center [776, 432] width 302 height 41
click at [816, 436] on button "No" at bounding box center [834, 432] width 49 height 22
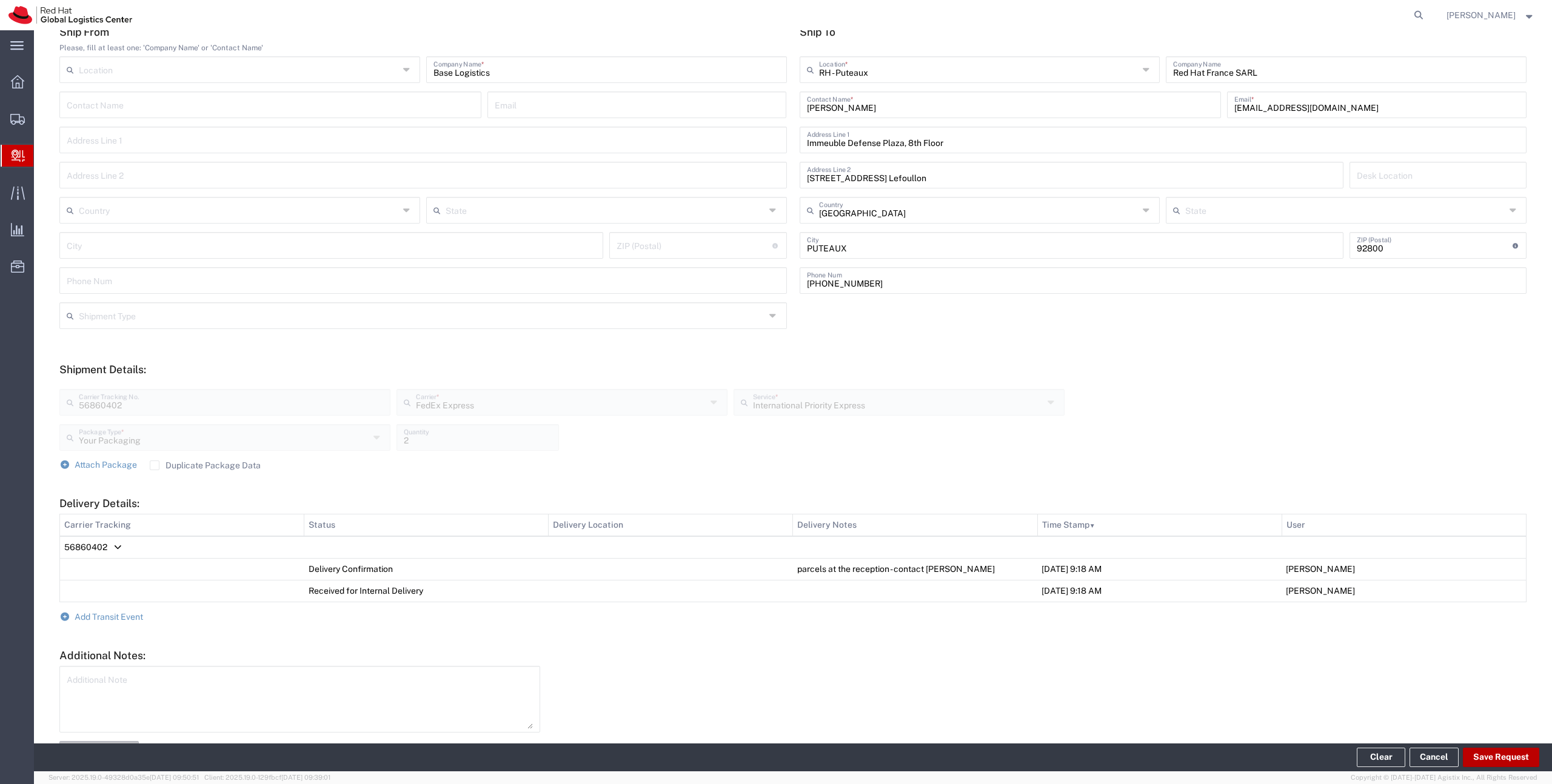
click at [1484, 759] on button "Save Request" at bounding box center [1501, 757] width 76 height 20
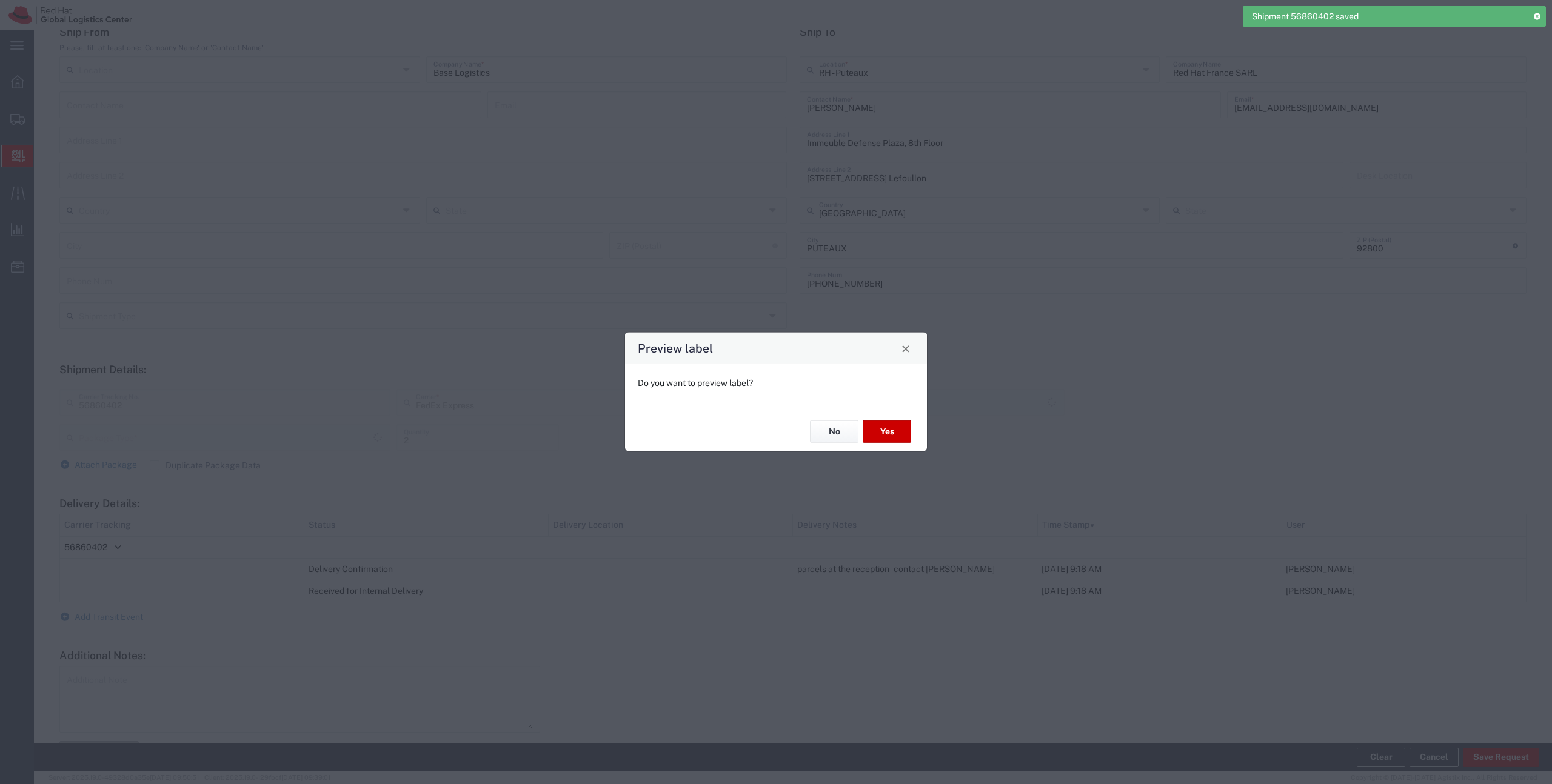
type input "Your Packaging"
type input "International Priority Express"
click at [859, 434] on div "No Yes" at bounding box center [776, 432] width 302 height 41
click at [835, 434] on button "No" at bounding box center [834, 432] width 49 height 22
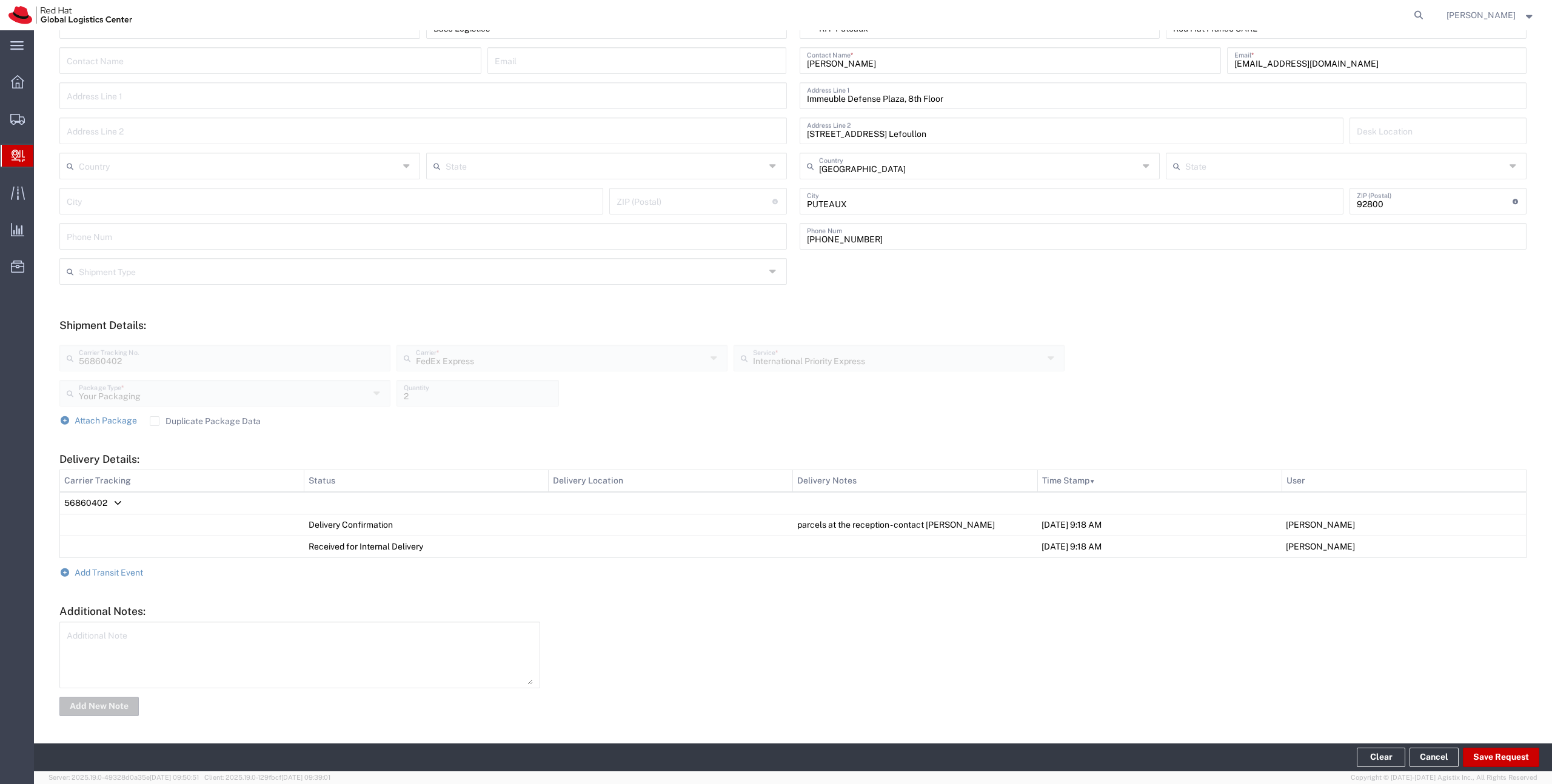
scroll to position [0, 0]
